Goal: Information Seeking & Learning: Learn about a topic

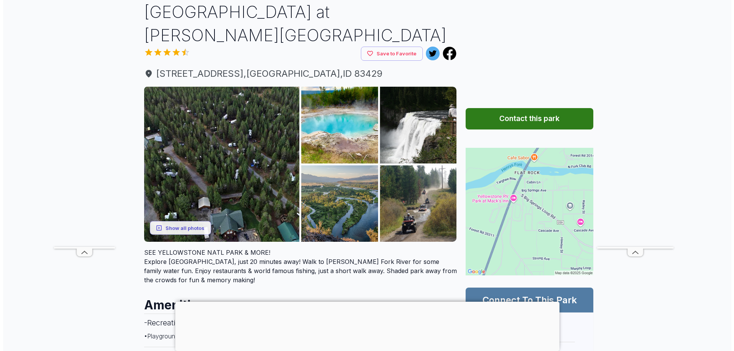
scroll to position [55, 0]
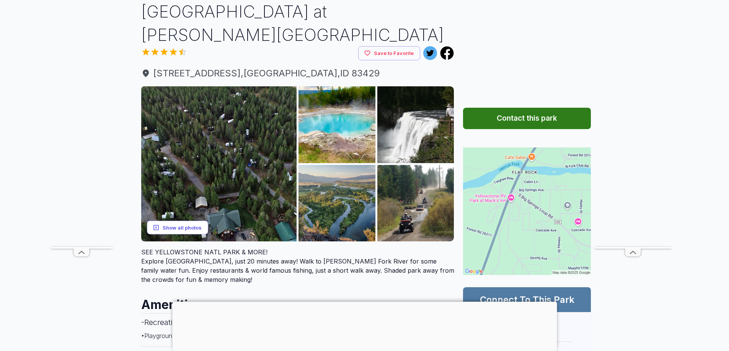
click at [184, 221] on button "Show all photos" at bounding box center [177, 228] width 61 height 14
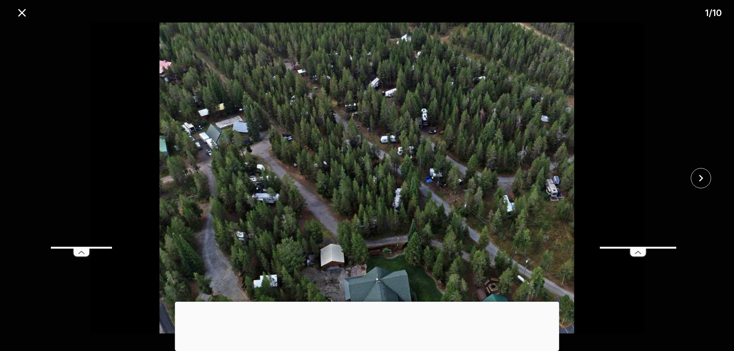
click at [366, 302] on div at bounding box center [367, 302] width 384 height 0
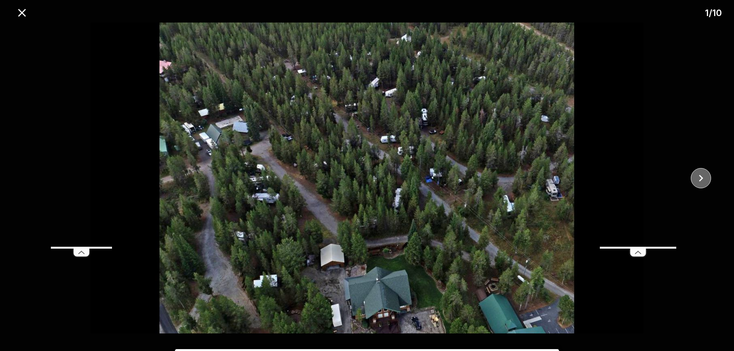
click at [700, 176] on icon "close" at bounding box center [701, 178] width 4 height 7
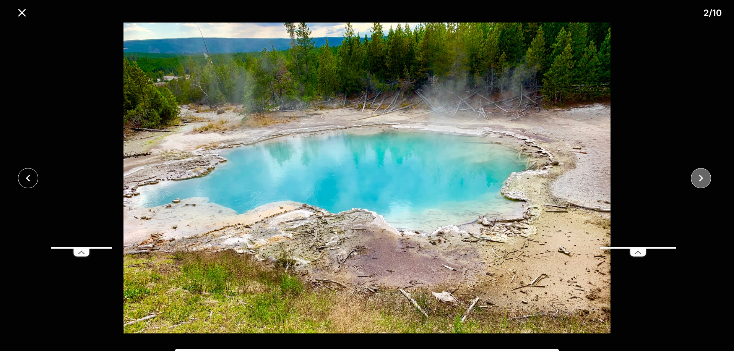
click at [700, 176] on icon "close" at bounding box center [701, 178] width 4 height 7
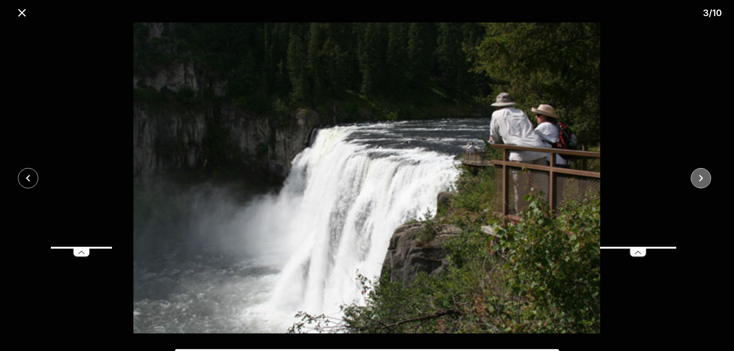
click at [700, 176] on icon "close" at bounding box center [701, 178] width 4 height 7
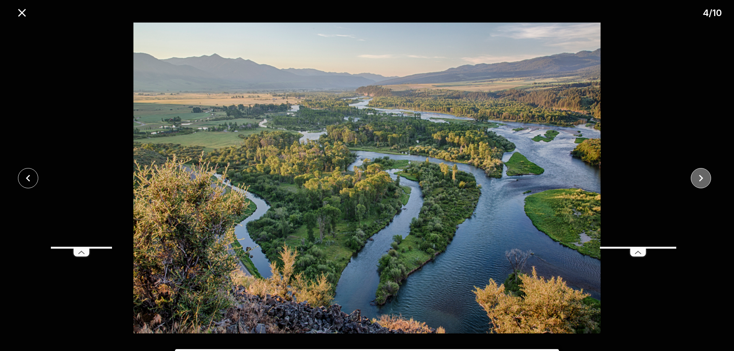
click at [700, 176] on icon "close" at bounding box center [701, 178] width 4 height 7
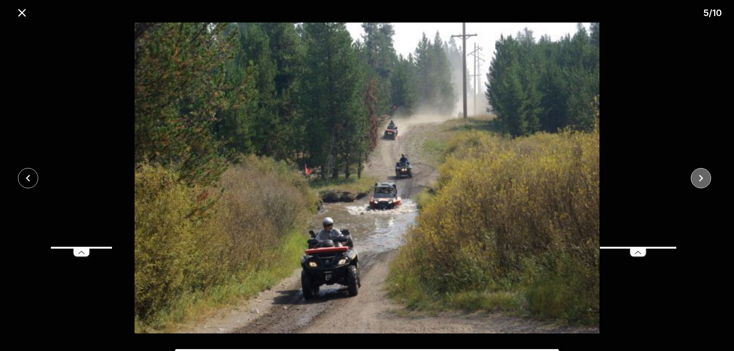
click at [700, 176] on icon "close" at bounding box center [701, 178] width 4 height 7
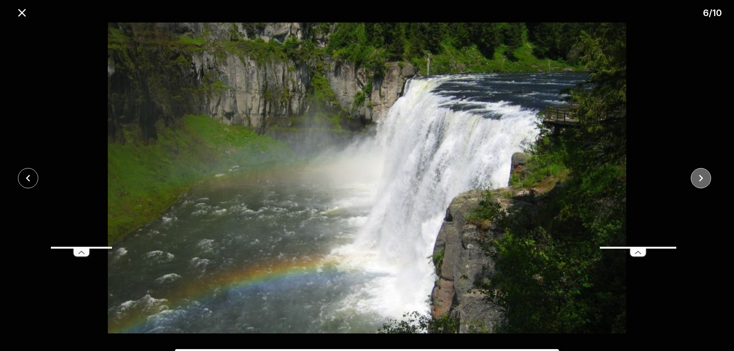
click at [700, 176] on icon "close" at bounding box center [701, 178] width 4 height 7
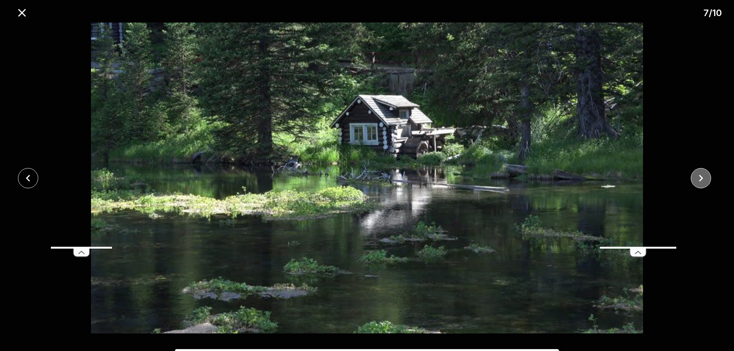
click at [700, 176] on icon "close" at bounding box center [701, 178] width 4 height 7
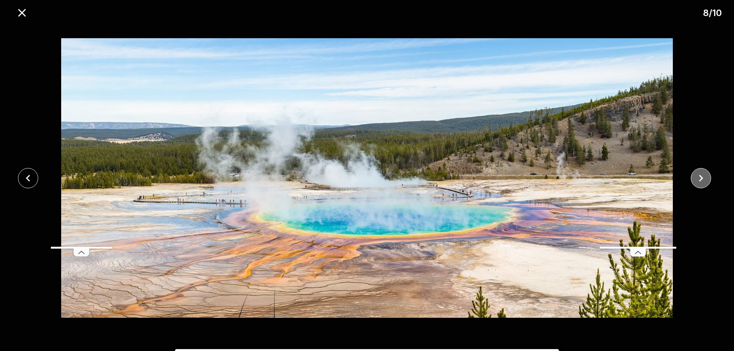
click at [700, 176] on icon "close" at bounding box center [701, 178] width 4 height 7
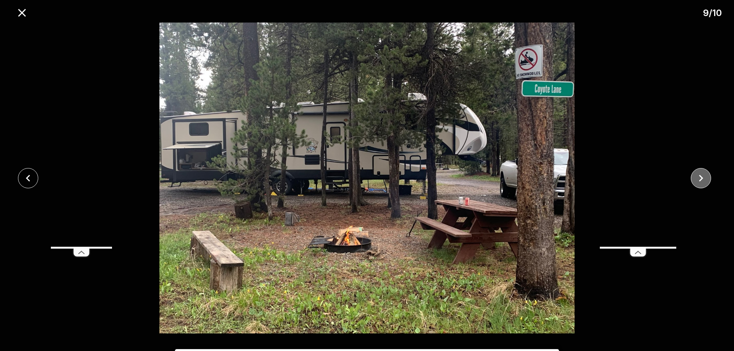
click at [700, 176] on icon "close" at bounding box center [701, 178] width 4 height 7
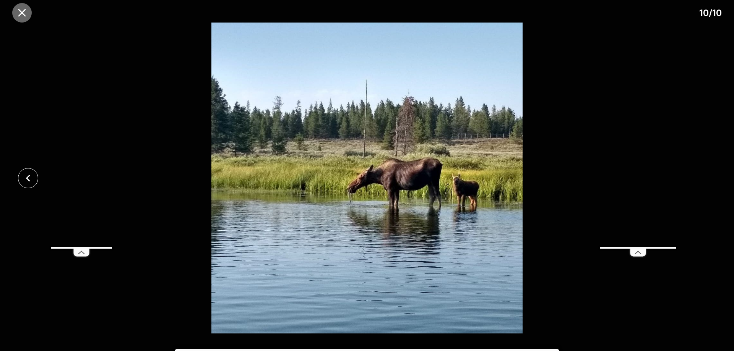
click at [22, 11] on icon "close" at bounding box center [21, 12] width 13 height 13
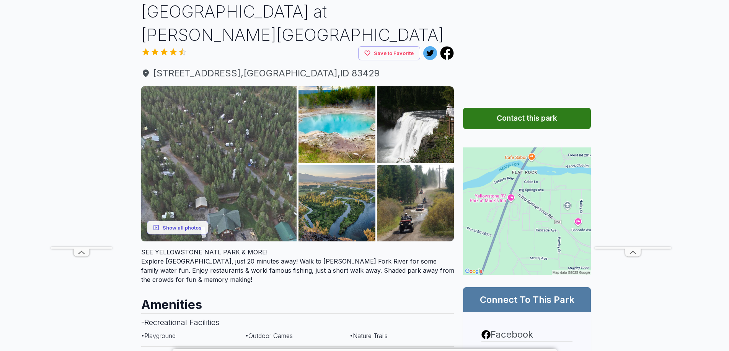
click at [241, 172] on img at bounding box center [219, 164] width 156 height 156
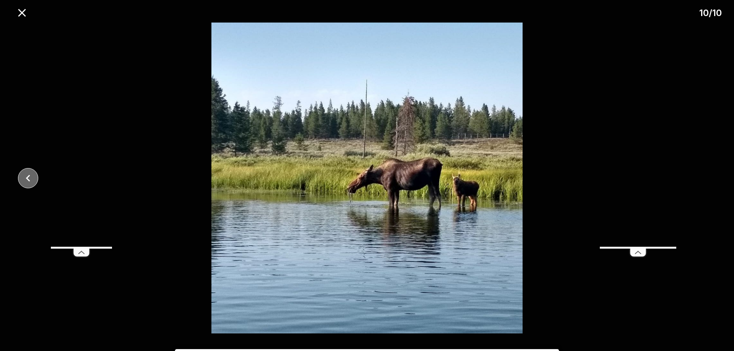
click at [23, 180] on icon "close" at bounding box center [27, 178] width 13 height 13
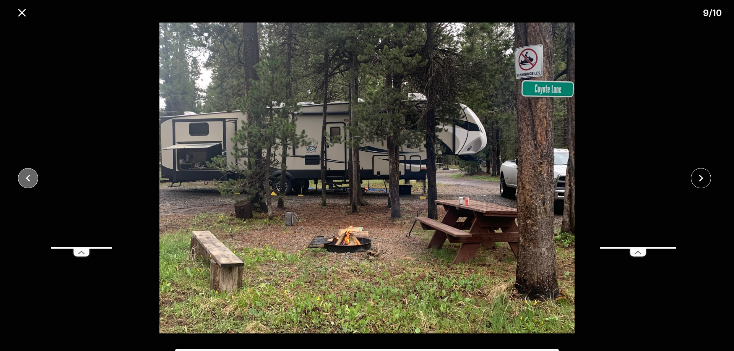
click at [23, 180] on icon "close" at bounding box center [27, 178] width 13 height 13
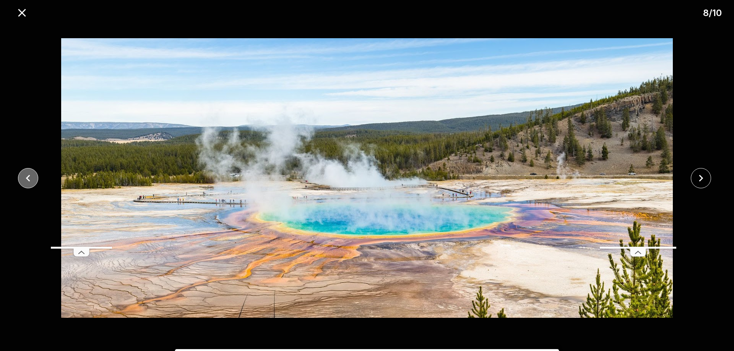
click at [23, 180] on icon "close" at bounding box center [27, 178] width 13 height 13
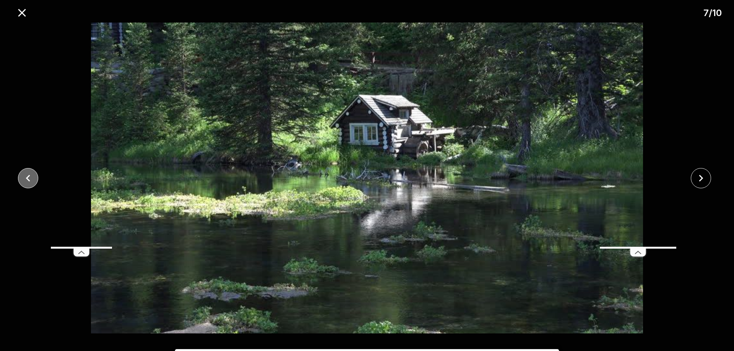
click at [23, 180] on icon "close" at bounding box center [27, 178] width 13 height 13
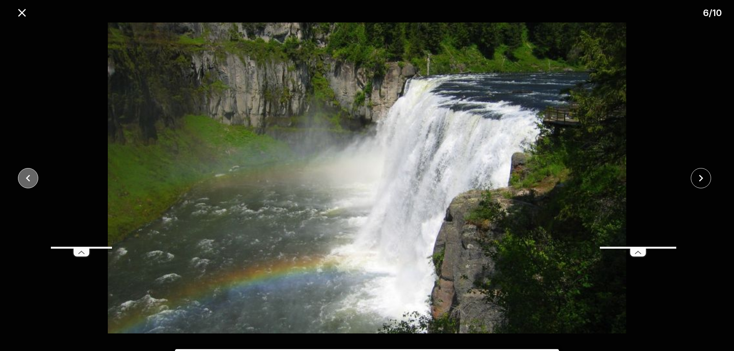
click at [23, 180] on icon "close" at bounding box center [27, 178] width 13 height 13
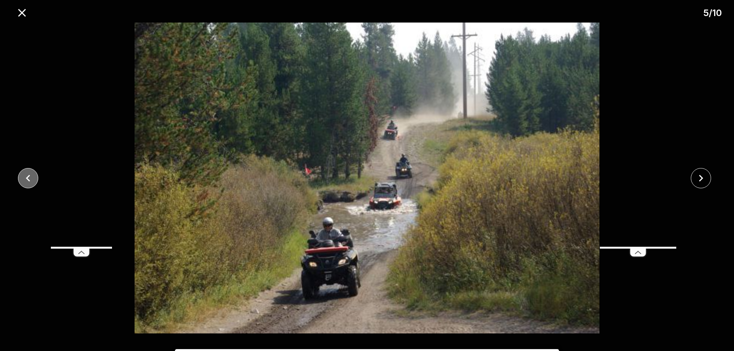
click at [23, 180] on icon "close" at bounding box center [27, 178] width 13 height 13
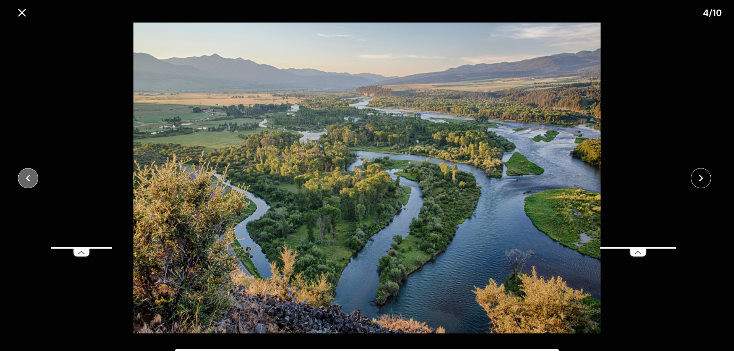
click at [23, 180] on icon "close" at bounding box center [27, 178] width 13 height 13
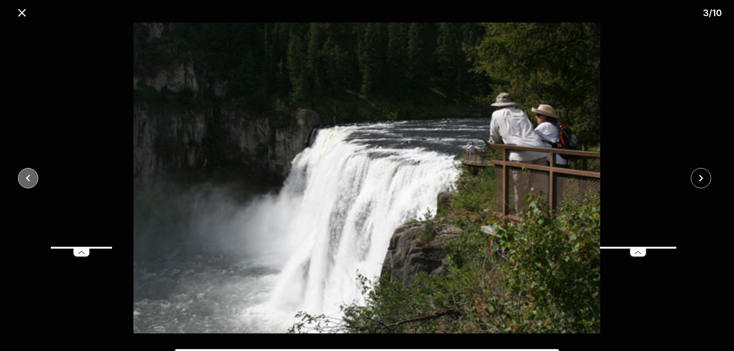
click at [23, 180] on icon "close" at bounding box center [27, 178] width 13 height 13
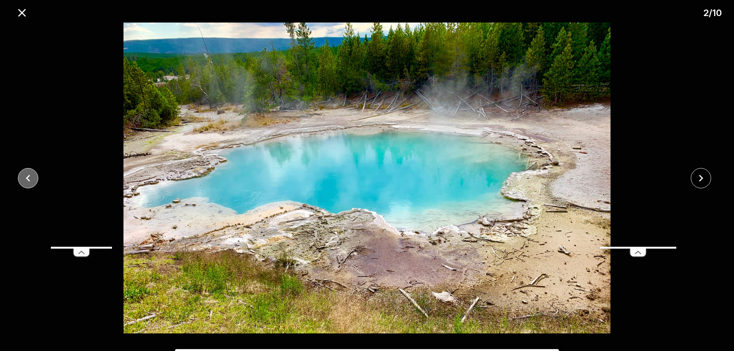
click at [23, 180] on icon "close" at bounding box center [27, 178] width 13 height 13
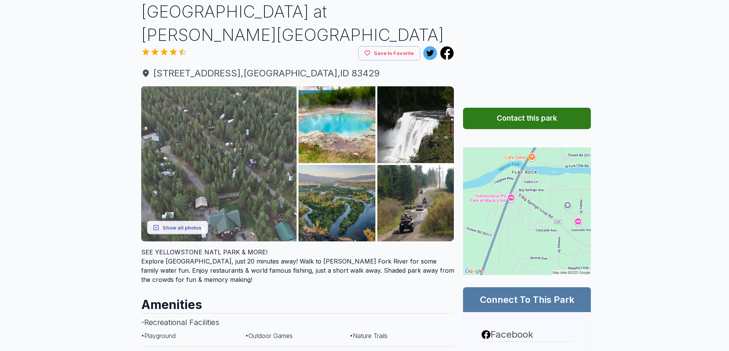
scroll to position [55, 0]
click at [165, 130] on img at bounding box center [219, 164] width 156 height 156
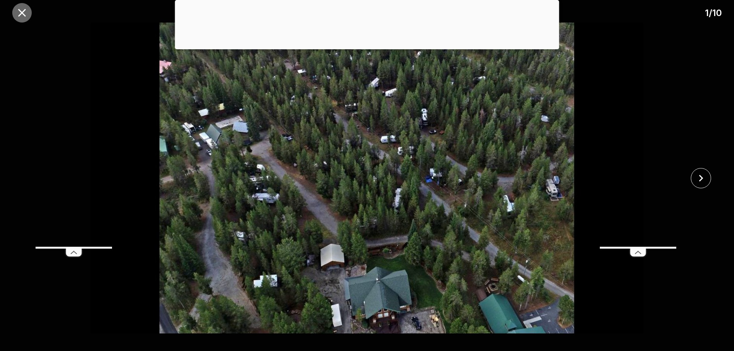
click at [26, 14] on icon "close" at bounding box center [21, 12] width 13 height 13
